Goal: Task Accomplishment & Management: Complete application form

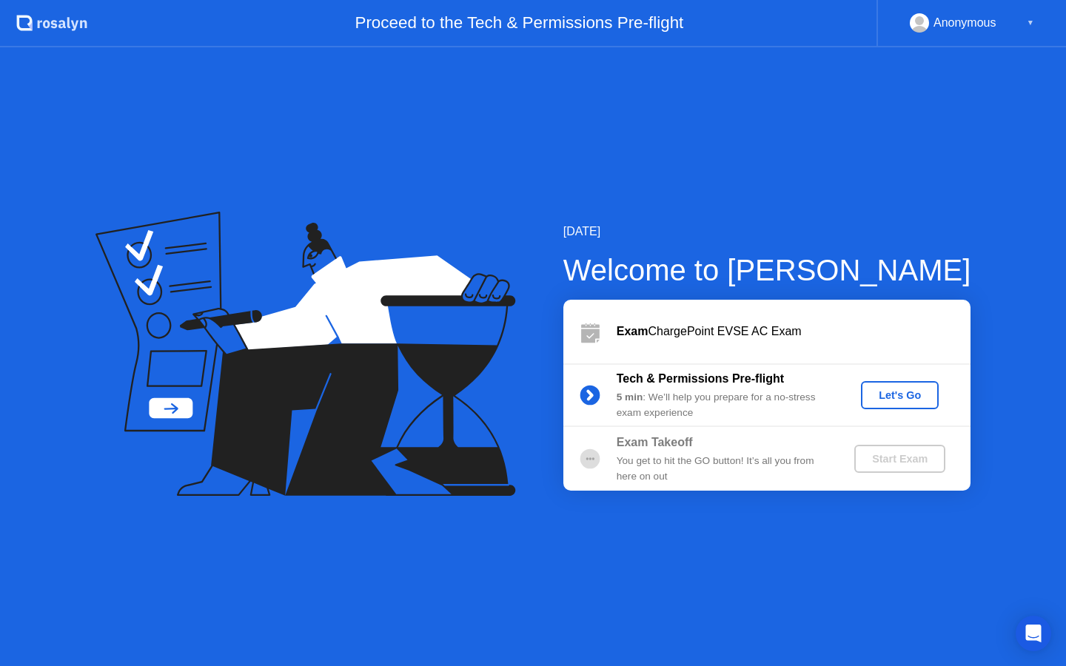
click at [900, 395] on div "Let's Go" at bounding box center [900, 395] width 66 height 12
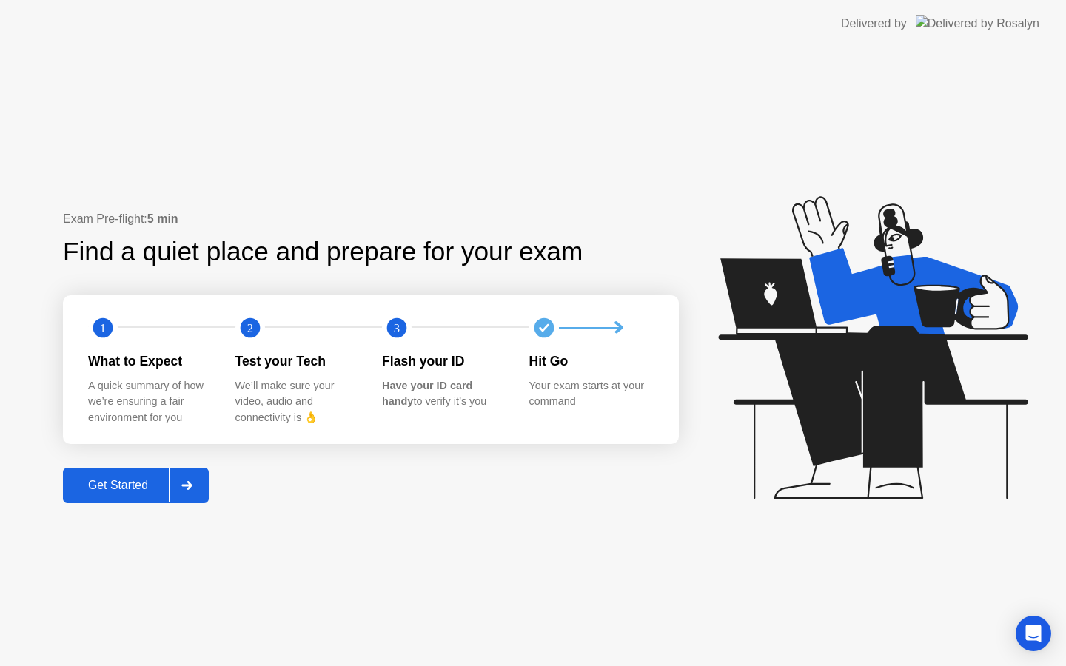
click at [113, 494] on button "Get Started" at bounding box center [136, 486] width 146 height 36
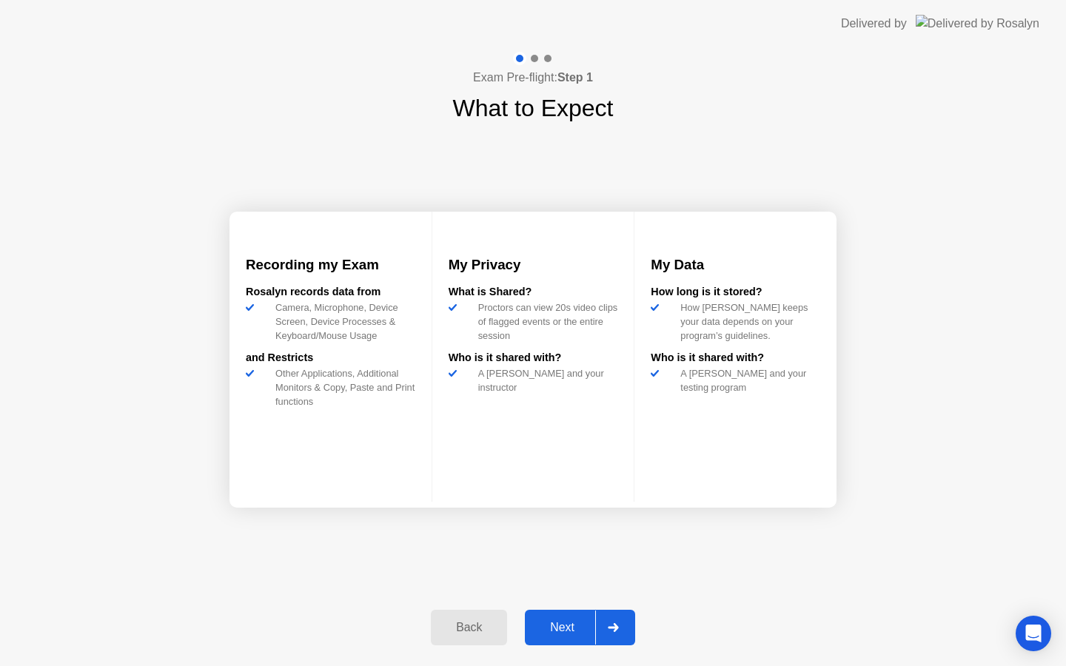
click at [563, 633] on div "Next" at bounding box center [562, 627] width 66 height 13
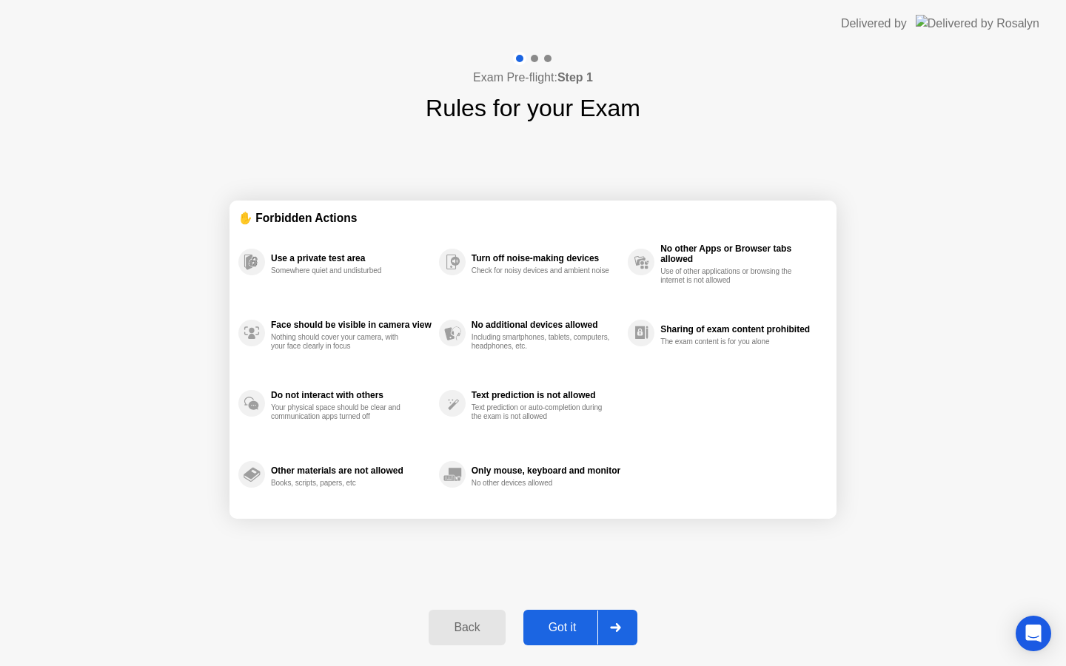
click at [563, 633] on div "Got it" at bounding box center [563, 627] width 70 height 13
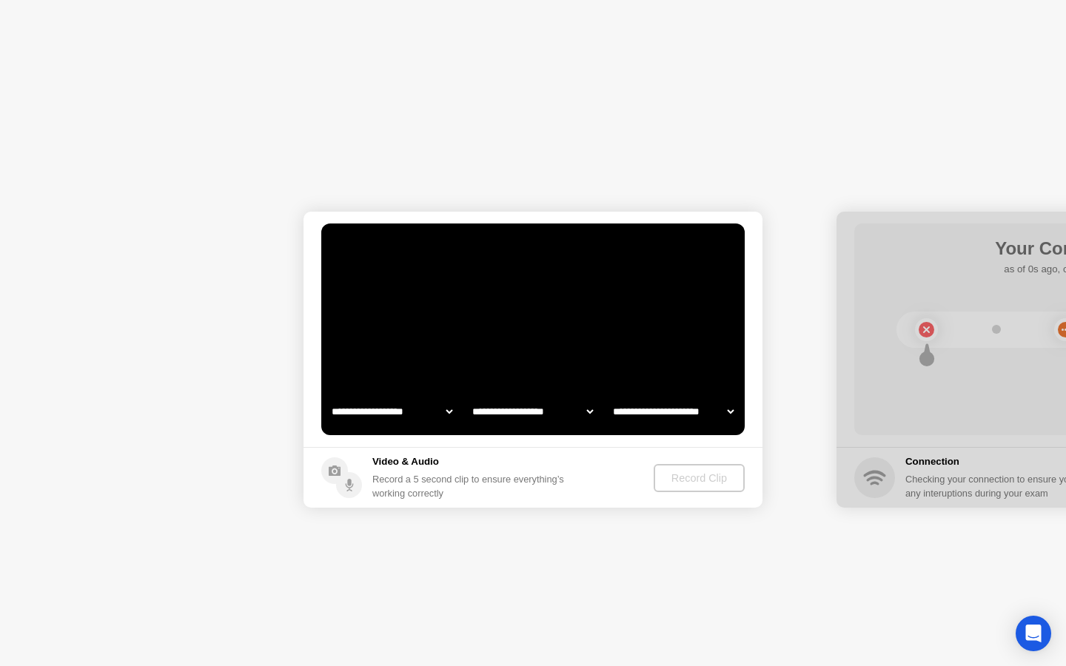
select select "**********"
select select "*******"
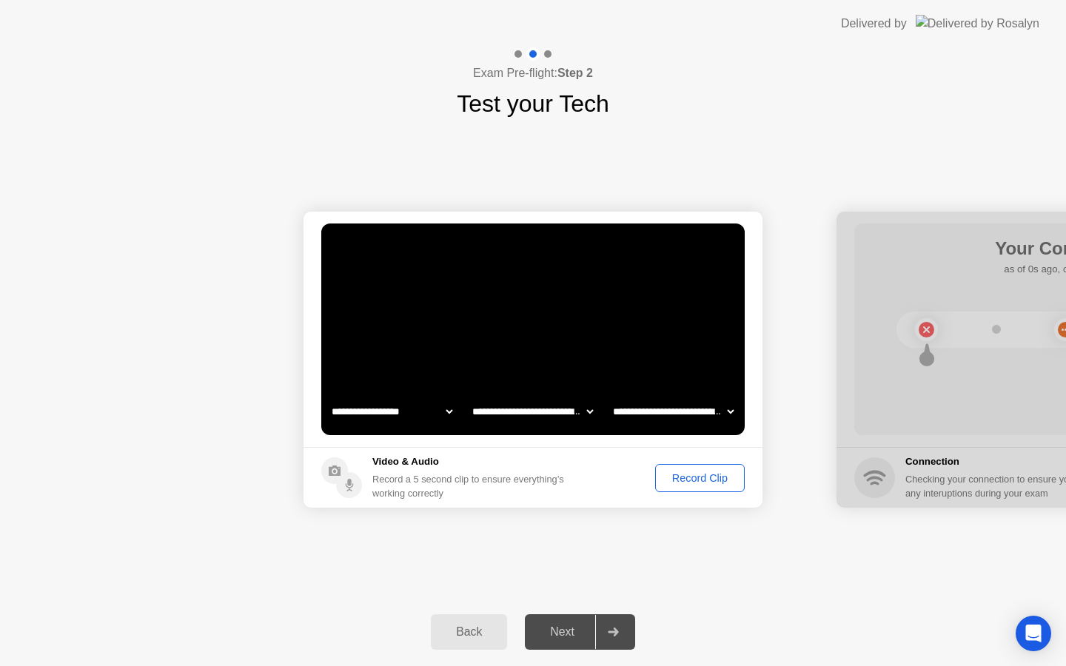
click at [569, 635] on div "Next" at bounding box center [562, 632] width 66 height 13
click at [695, 484] on div "Record Clip" at bounding box center [700, 478] width 79 height 12
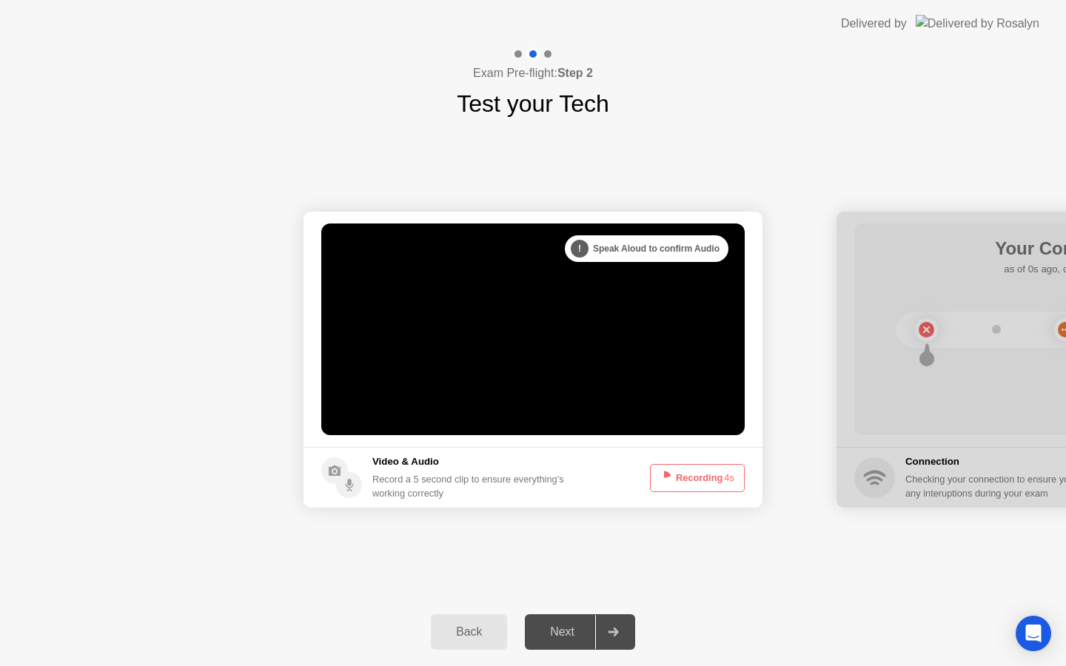
click at [695, 484] on button "Recording 4s" at bounding box center [697, 478] width 95 height 28
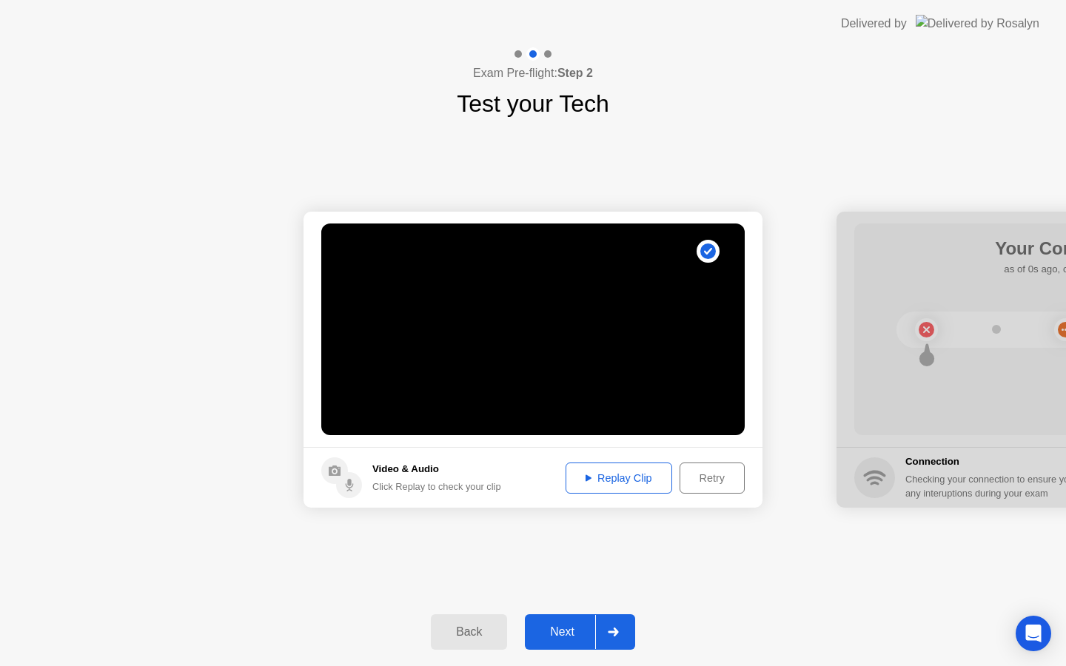
click at [578, 632] on div "Next" at bounding box center [562, 632] width 66 height 13
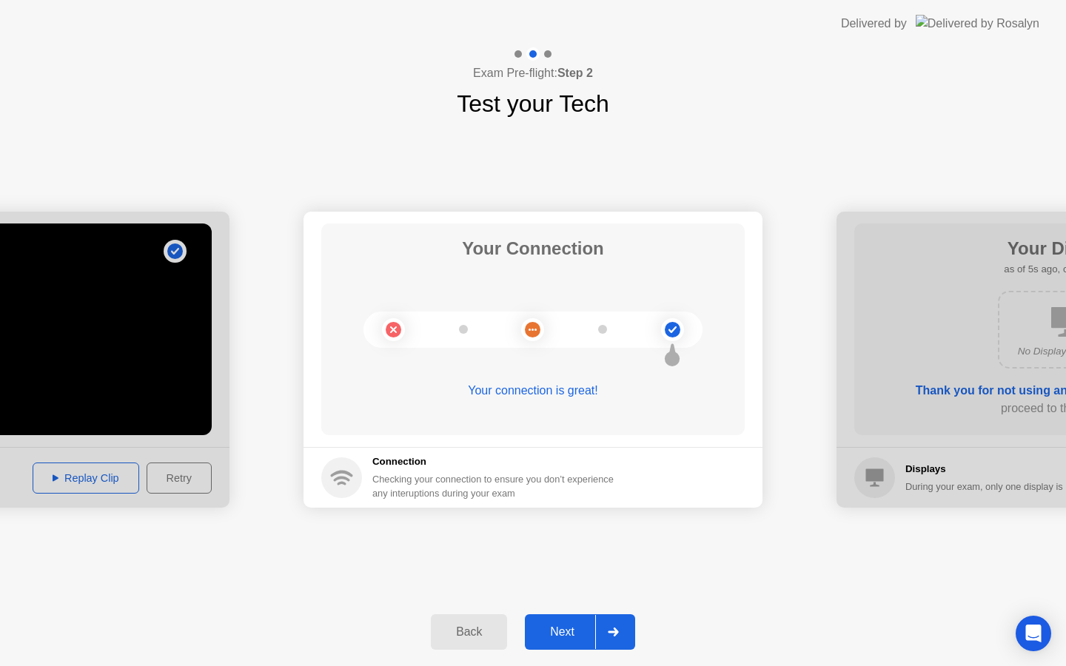
click at [578, 632] on div "Next" at bounding box center [562, 632] width 66 height 13
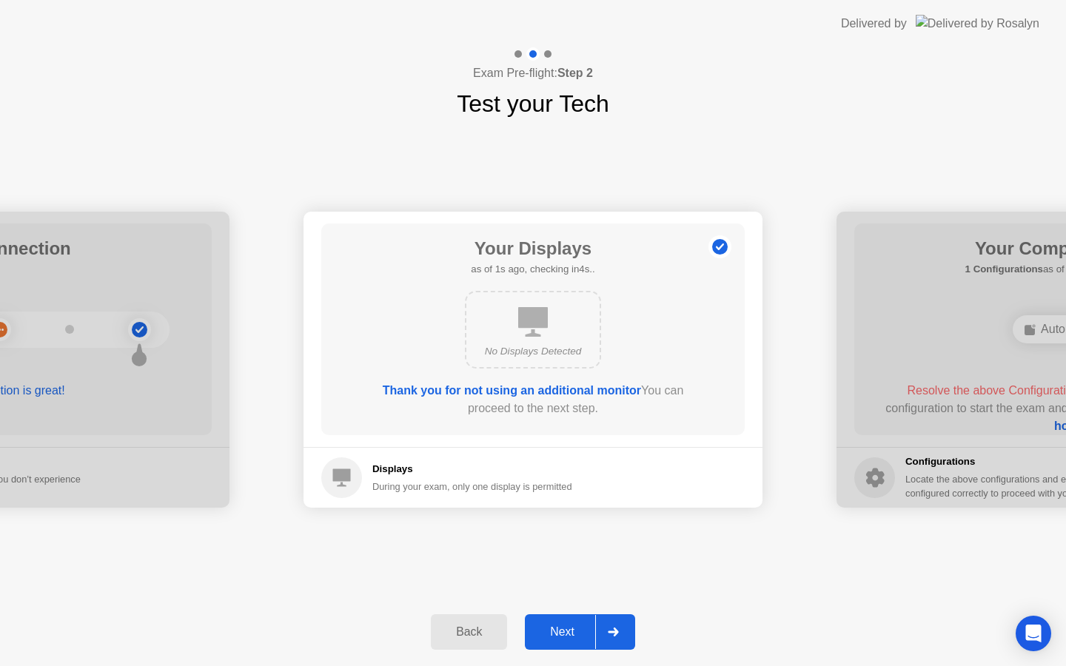
click at [573, 632] on div "Next" at bounding box center [562, 632] width 66 height 13
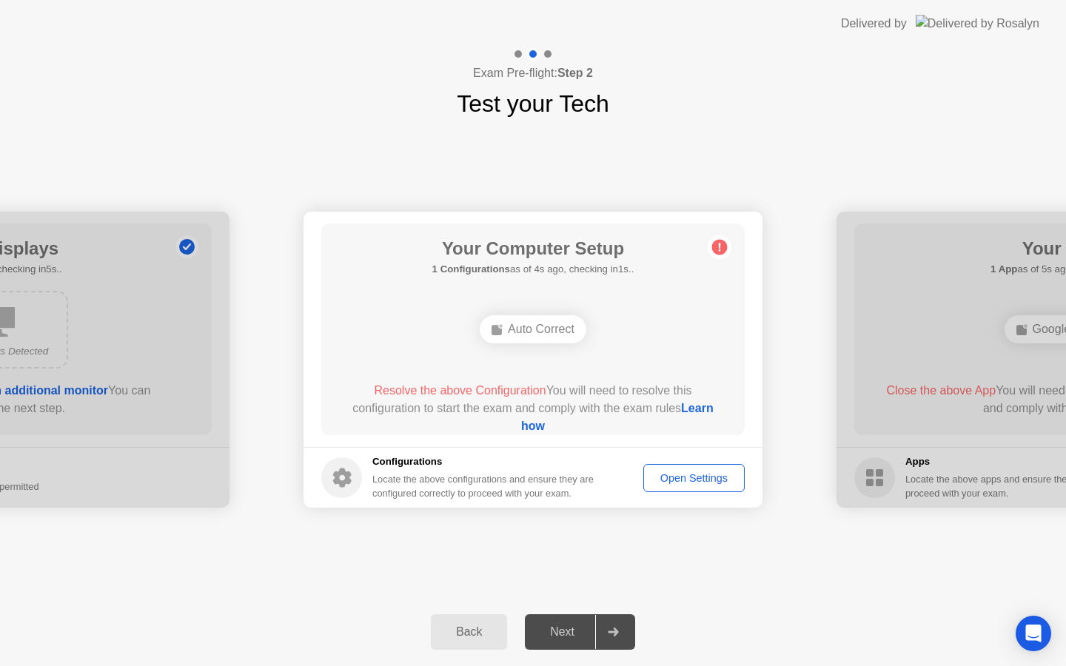
click at [547, 428] on link "Learn how" at bounding box center [617, 417] width 193 height 30
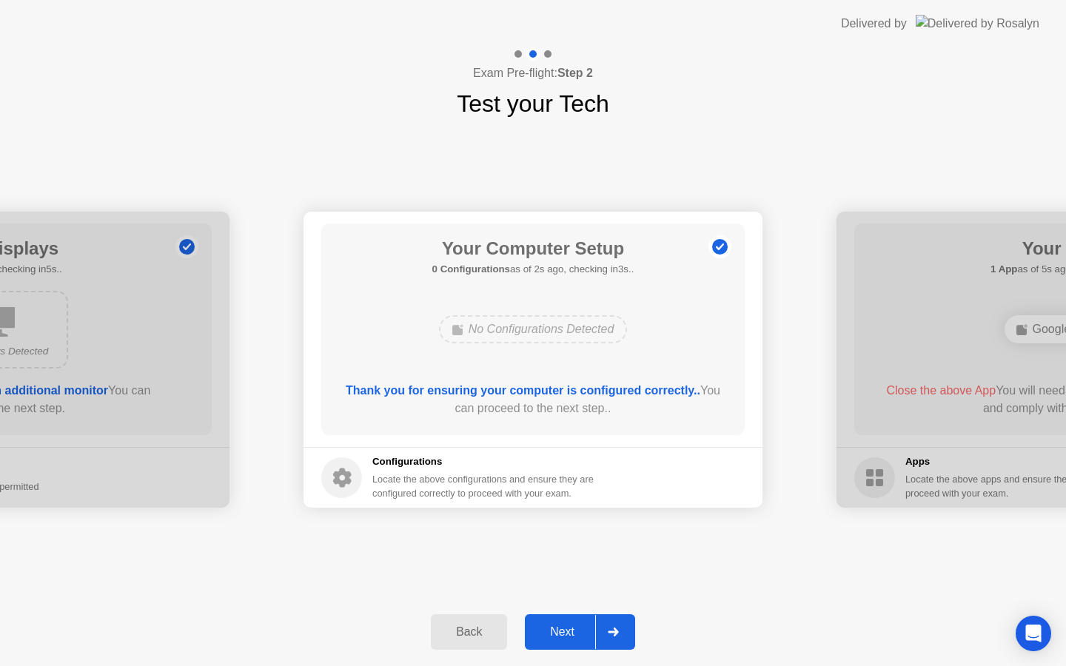
click at [579, 622] on button "Next" at bounding box center [580, 633] width 110 height 36
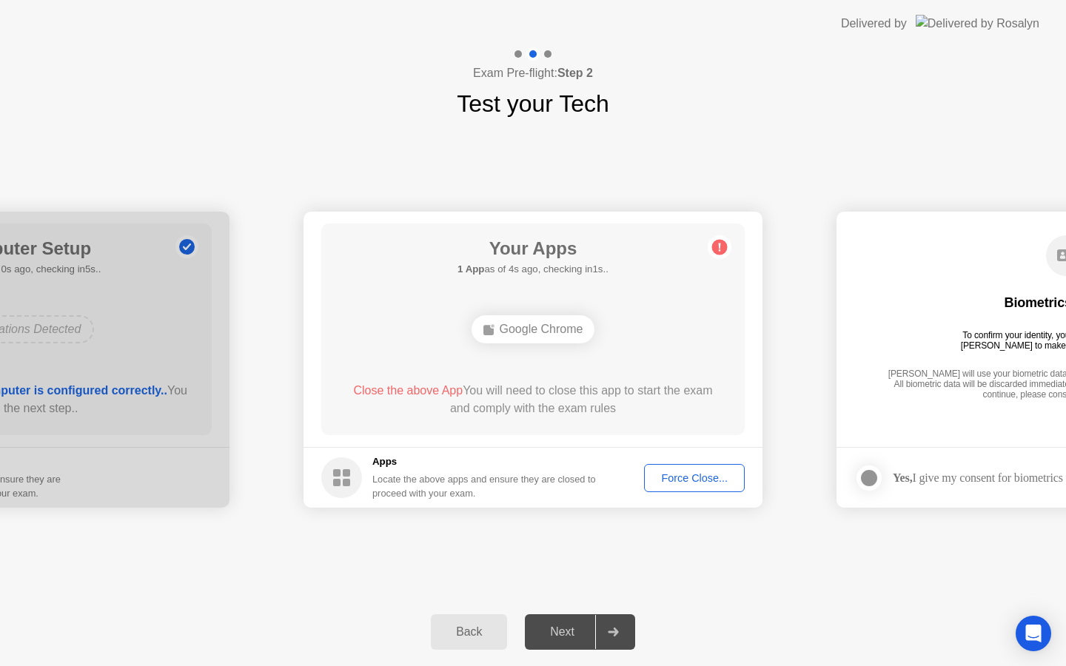
click at [685, 484] on div "Force Close..." at bounding box center [694, 478] width 90 height 12
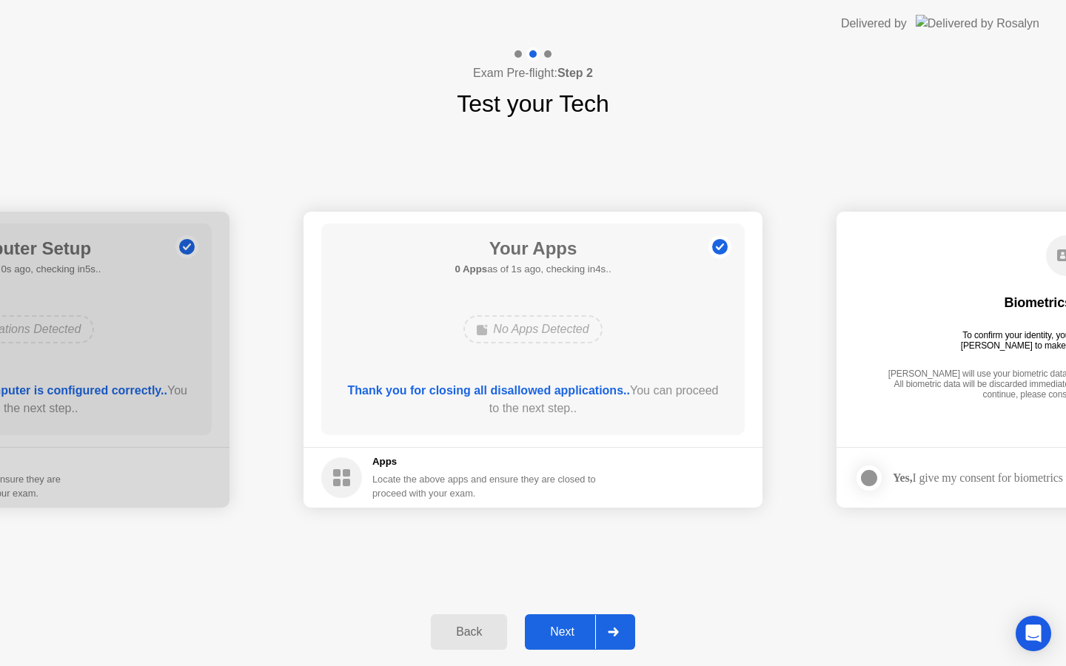
click at [560, 639] on div "Next" at bounding box center [562, 632] width 66 height 13
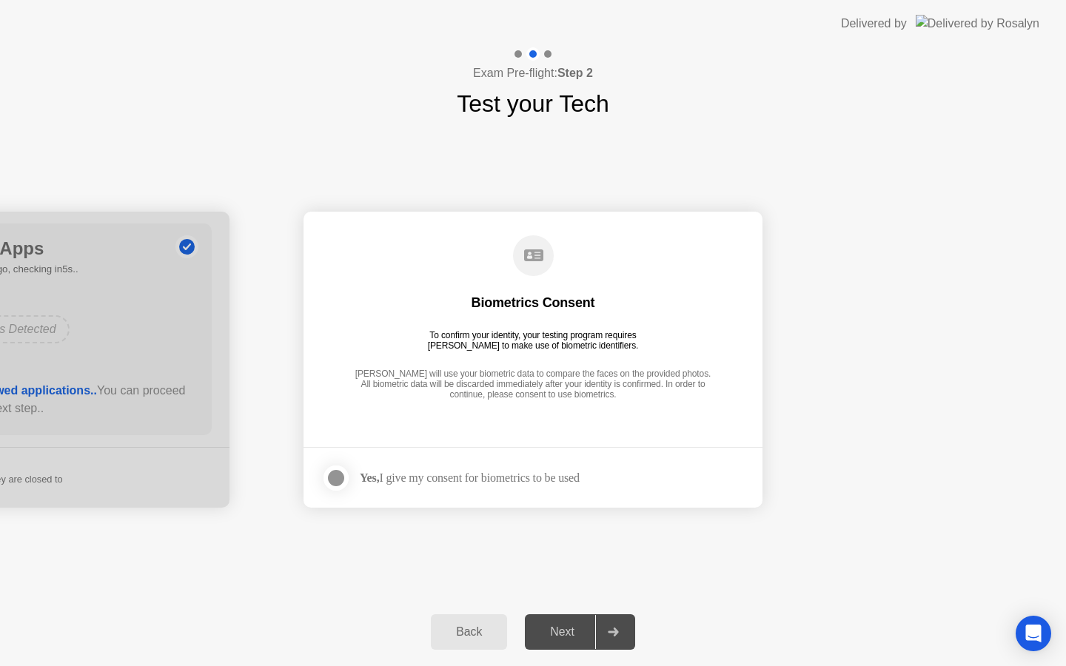
click at [339, 475] on div at bounding box center [336, 478] width 18 height 18
click at [547, 629] on div "Next" at bounding box center [562, 632] width 66 height 13
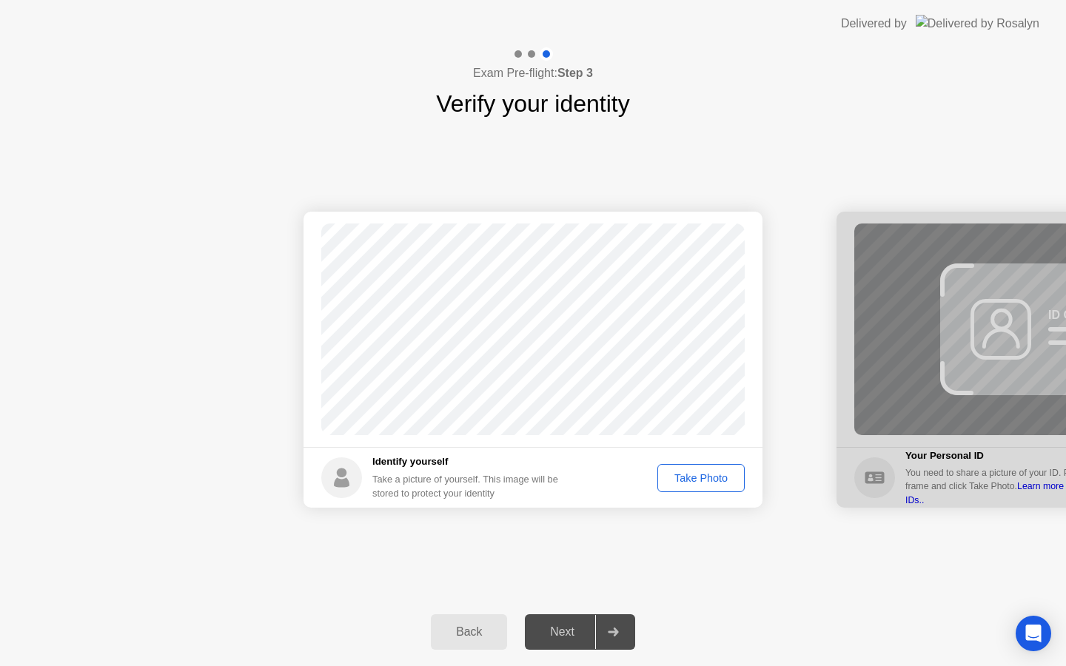
click at [717, 484] on div "Take Photo" at bounding box center [701, 478] width 77 height 12
click at [552, 628] on div "Next" at bounding box center [562, 632] width 66 height 13
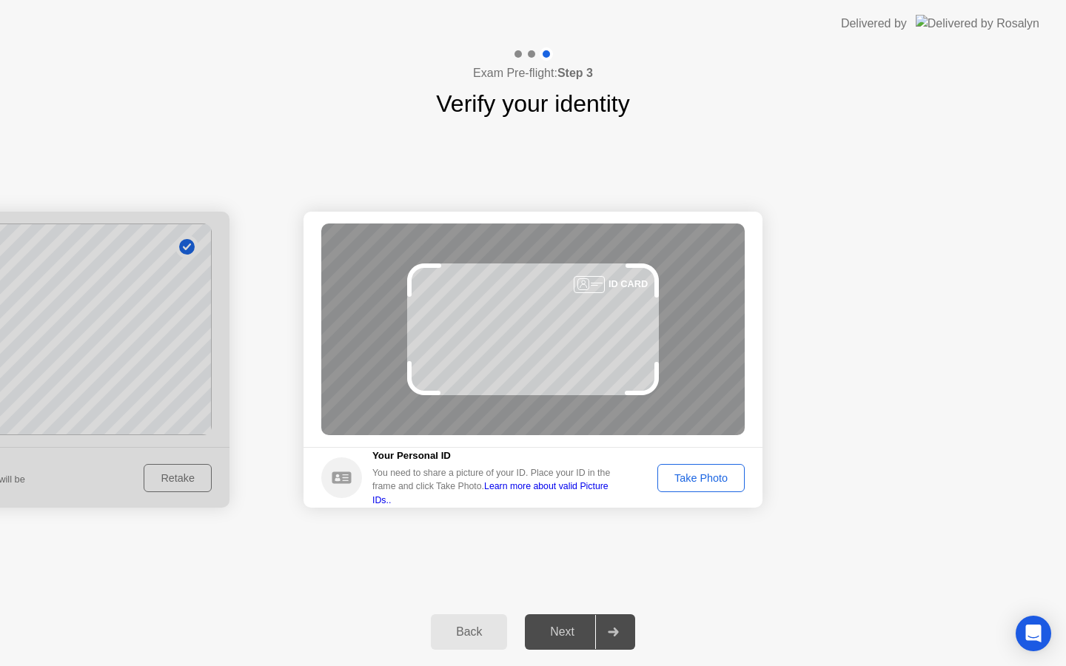
click at [691, 486] on button "Take Photo" at bounding box center [701, 478] width 87 height 28
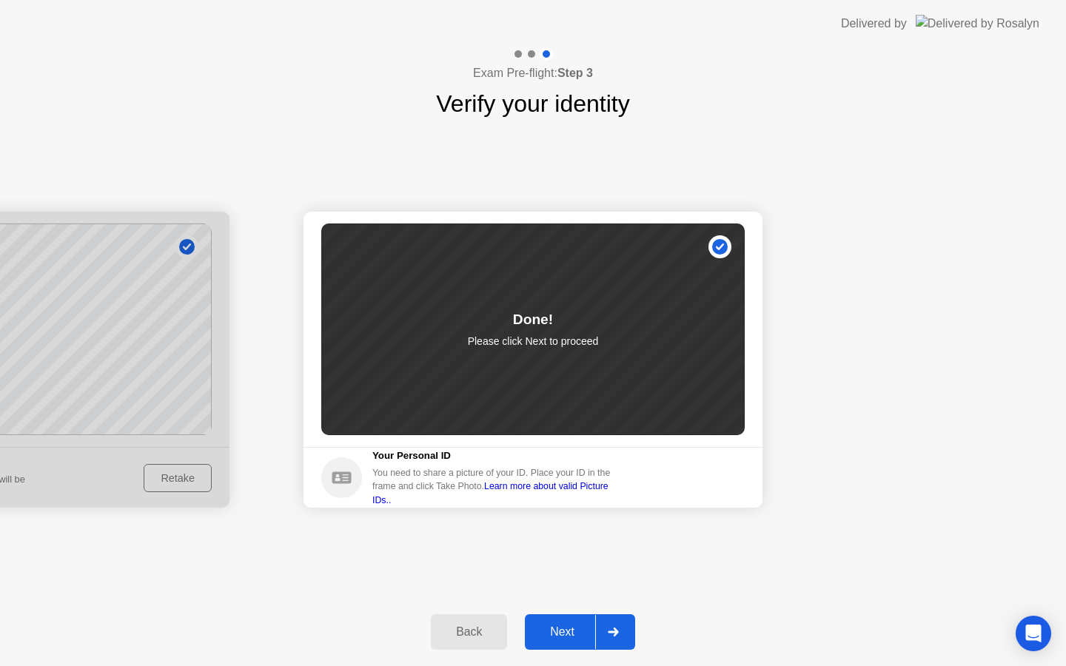
click at [574, 631] on div "Next" at bounding box center [562, 632] width 66 height 13
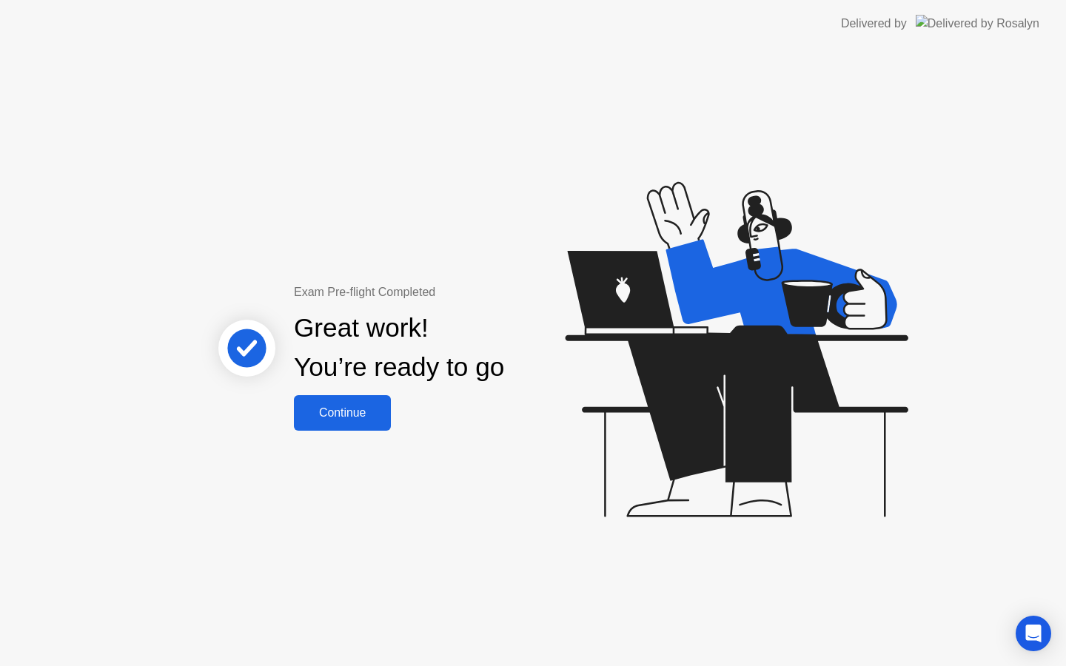
click at [384, 422] on button "Continue" at bounding box center [342, 413] width 97 height 36
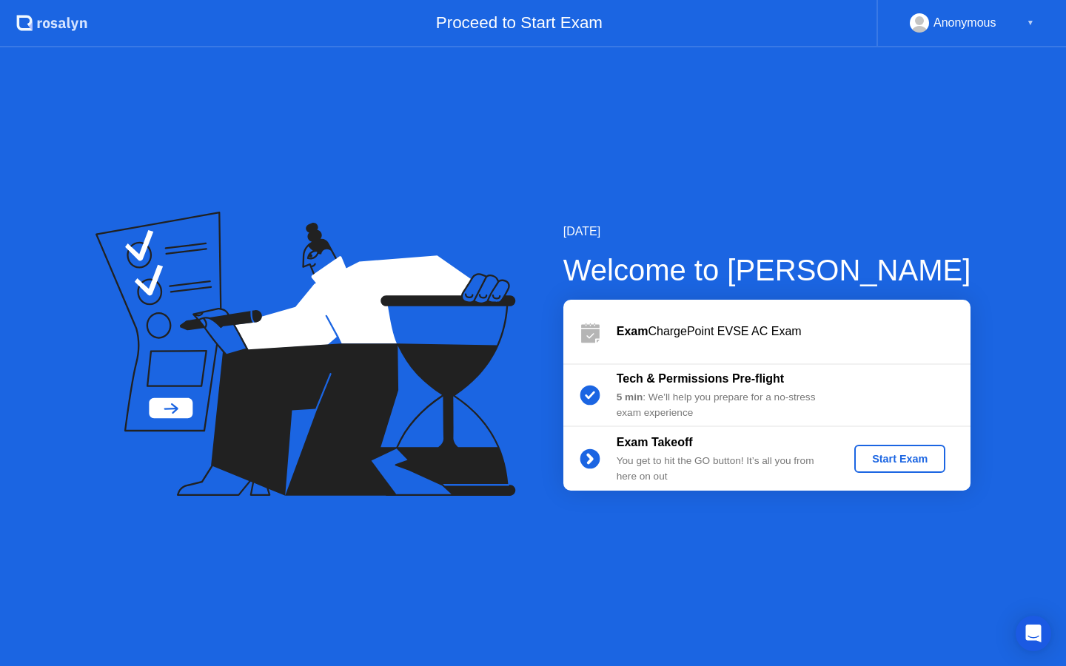
click at [911, 468] on button "Start Exam" at bounding box center [900, 459] width 91 height 28
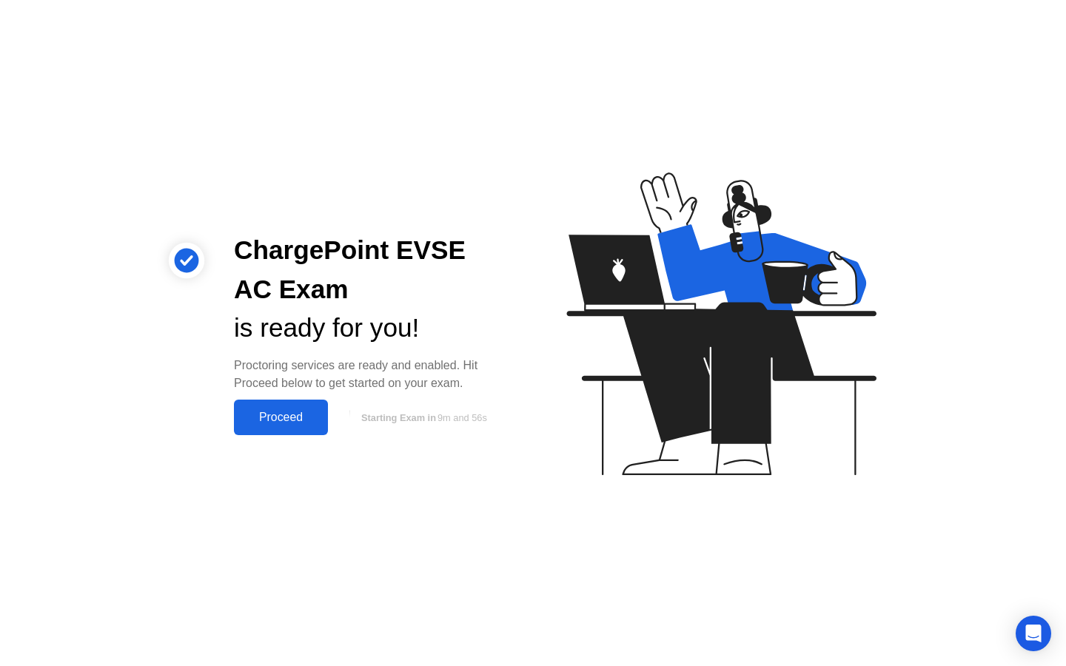
click at [298, 429] on button "Proceed" at bounding box center [281, 418] width 94 height 36
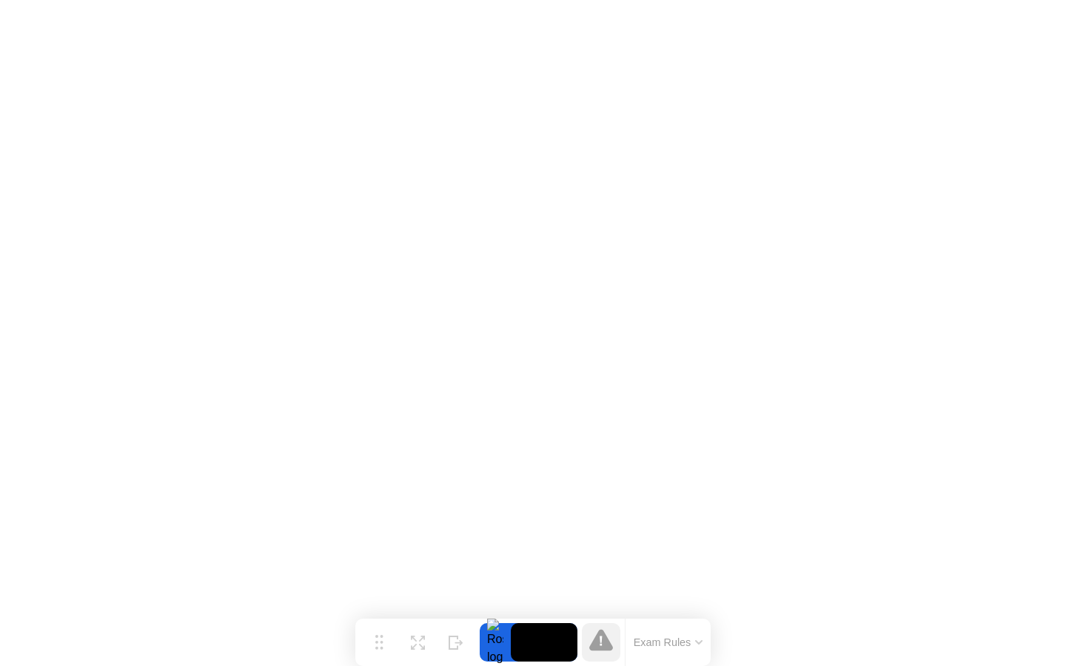
click at [689, 638] on button "Exam Rules" at bounding box center [668, 642] width 78 height 13
